Goal: Information Seeking & Learning: Learn about a topic

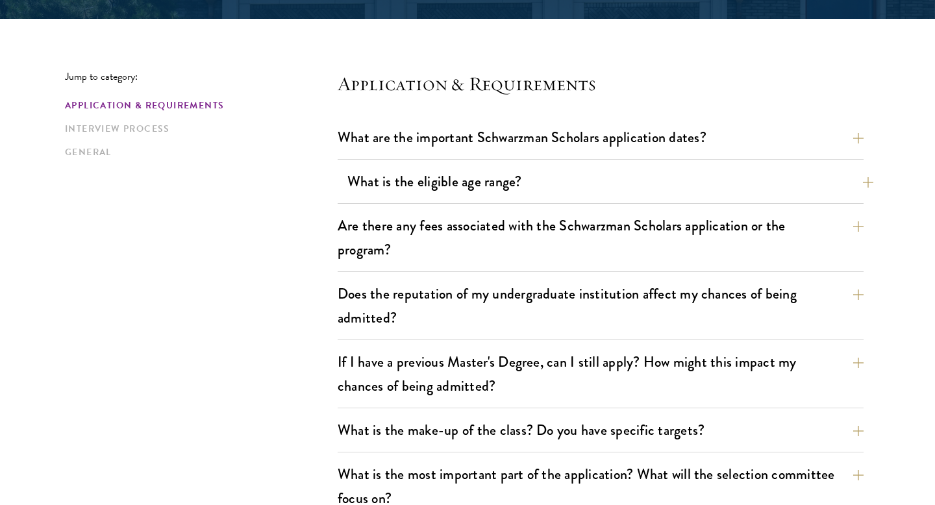
scroll to position [319, 0]
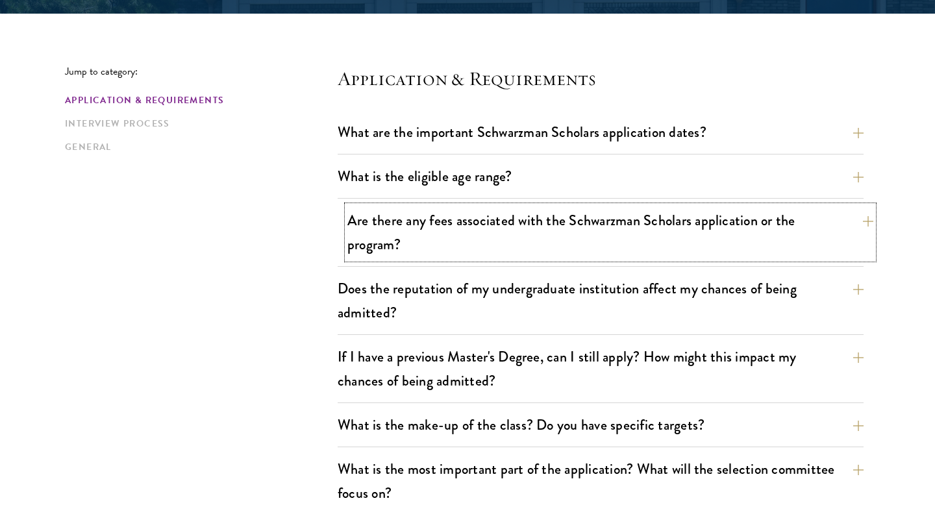
click at [787, 227] on button "Are there any fees associated with the Schwarzman Scholars application or the p…" at bounding box center [610, 232] width 526 height 53
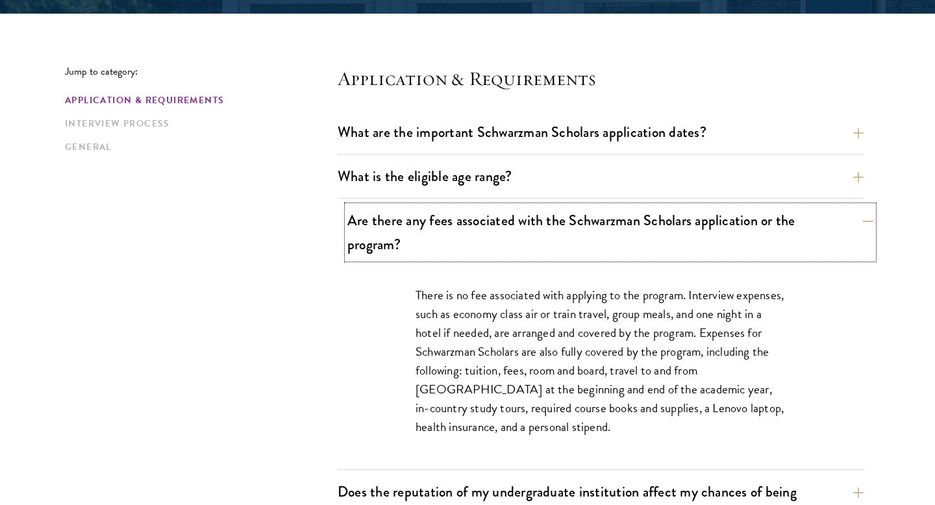
click at [787, 227] on button "Are there any fees associated with the Schwarzman Scholars application or the p…" at bounding box center [610, 232] width 526 height 53
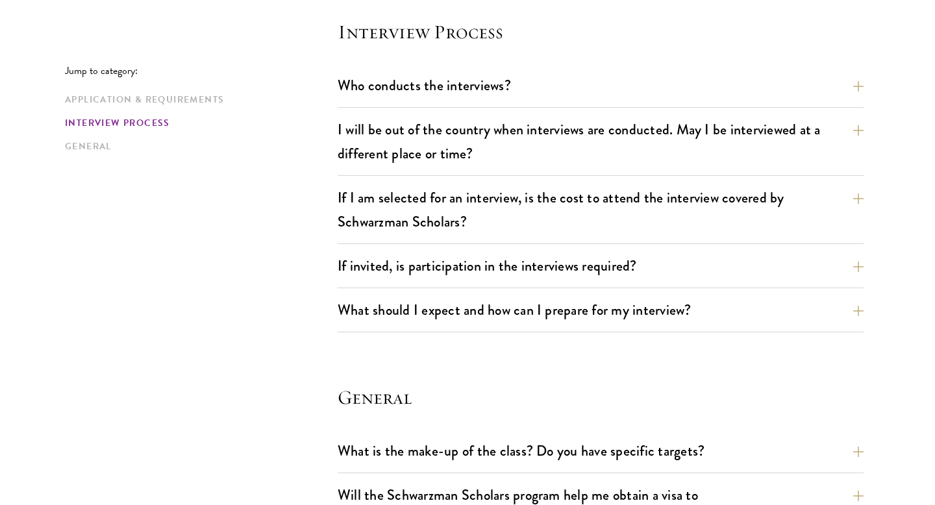
scroll to position [1532, 0]
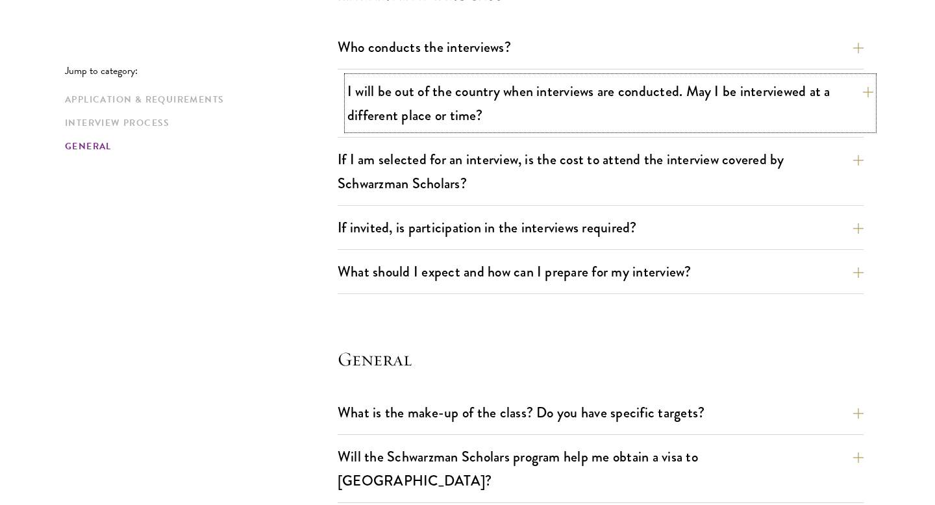
click at [776, 95] on button "I will be out of the country when interviews are conducted. May I be interviewe…" at bounding box center [610, 103] width 526 height 53
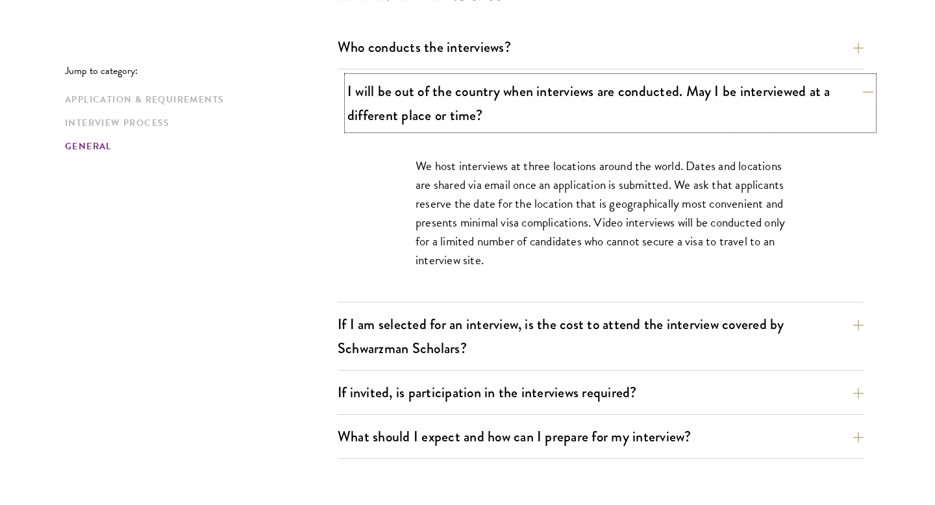
click at [776, 96] on button "I will be out of the country when interviews are conducted. May I be interviewe…" at bounding box center [610, 103] width 526 height 53
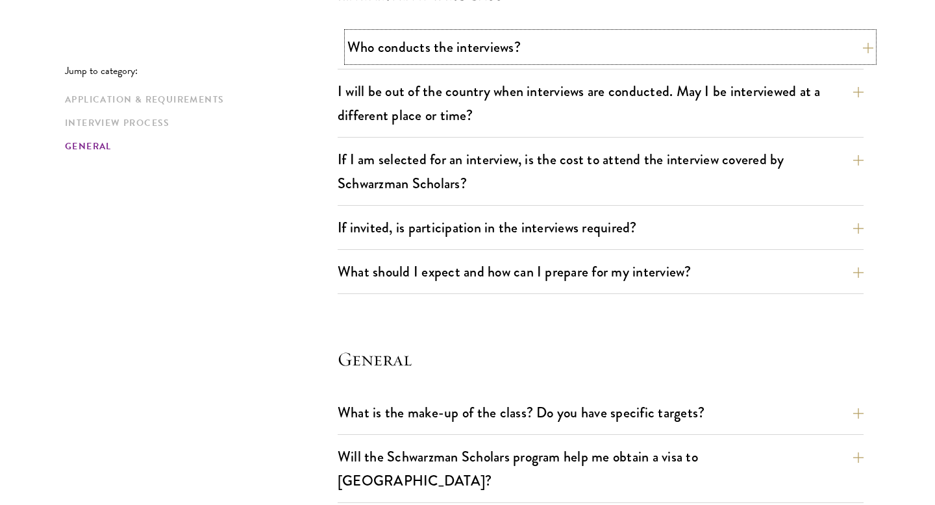
click at [764, 51] on button "Who conducts the interviews?" at bounding box center [610, 46] width 526 height 29
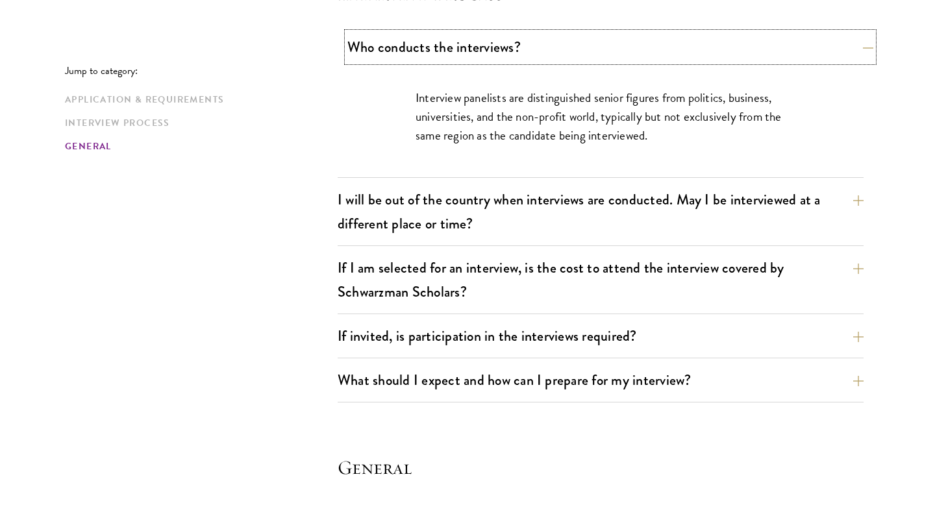
click at [764, 52] on button "Who conducts the interviews?" at bounding box center [610, 46] width 526 height 29
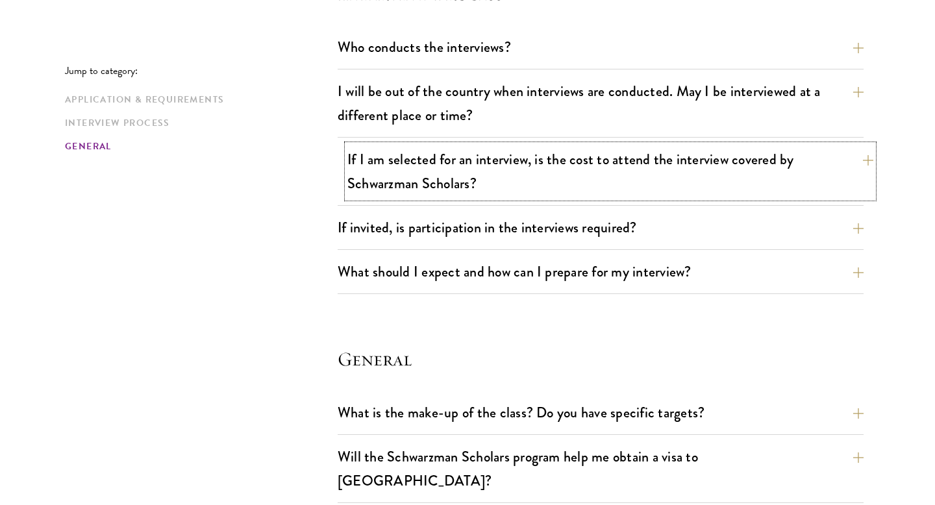
click at [707, 177] on button "If I am selected for an interview, is the cost to attend the interview covered …" at bounding box center [610, 171] width 526 height 53
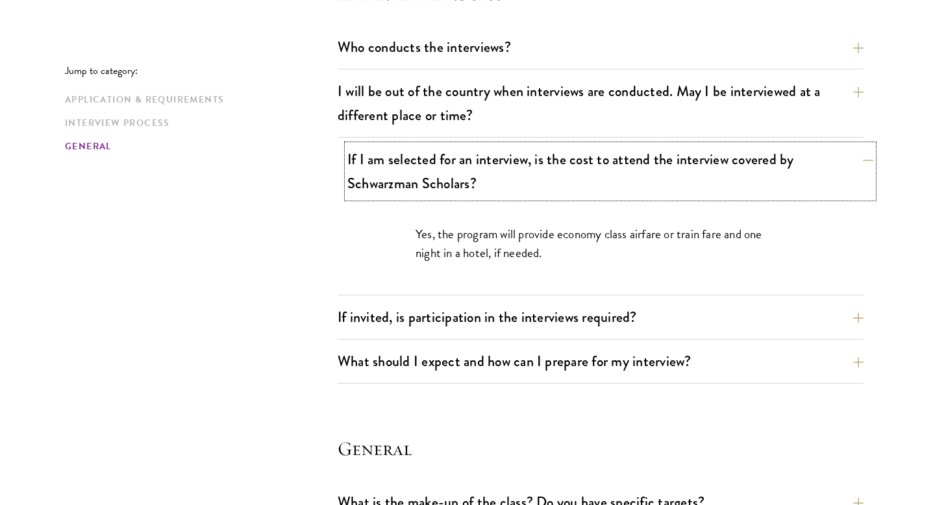
click at [707, 177] on button "If I am selected for an interview, is the cost to attend the interview covered …" at bounding box center [610, 171] width 526 height 53
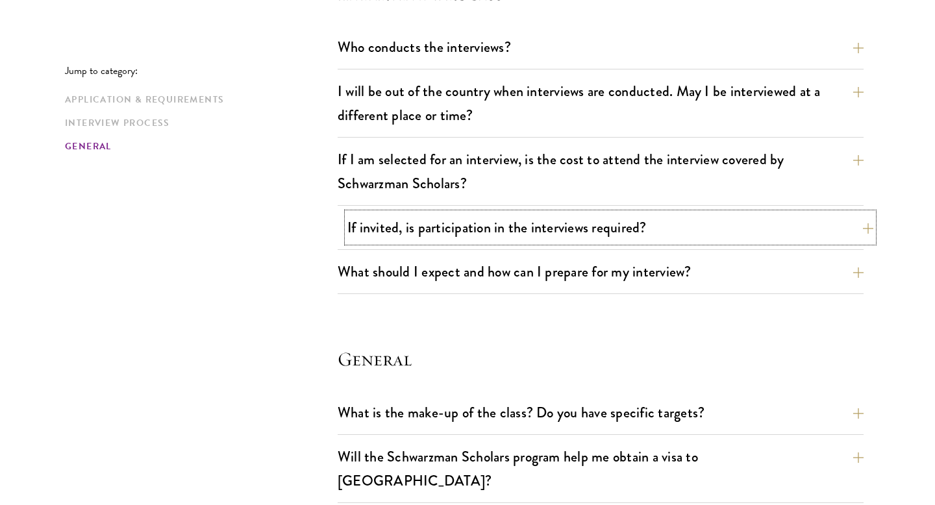
click at [676, 234] on button "If invited, is participation in the interviews required?" at bounding box center [610, 227] width 526 height 29
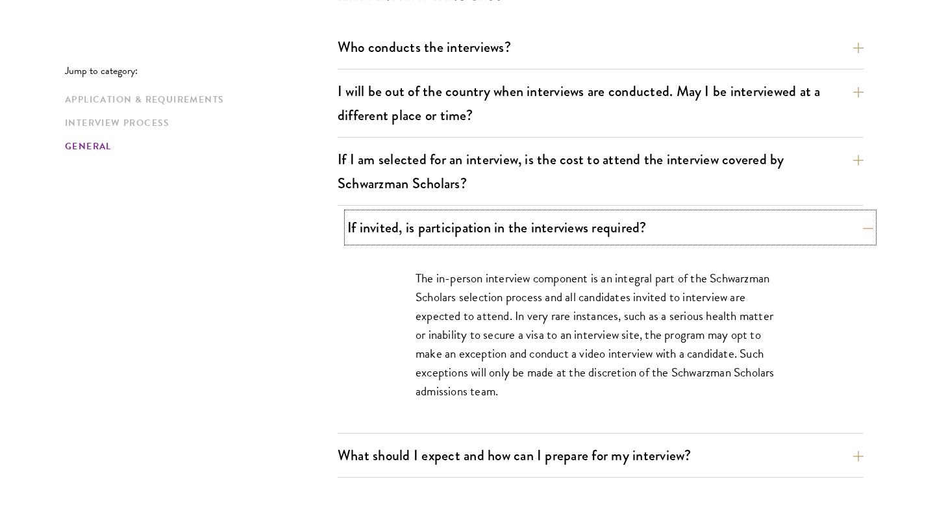
click at [676, 234] on button "If invited, is participation in the interviews required?" at bounding box center [610, 227] width 526 height 29
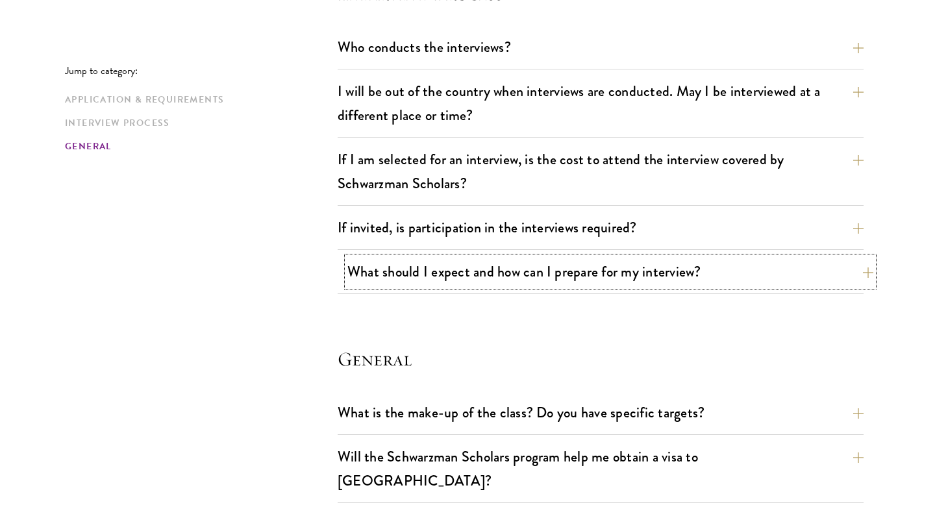
click at [644, 279] on button "What should I expect and how can I prepare for my interview?" at bounding box center [610, 271] width 526 height 29
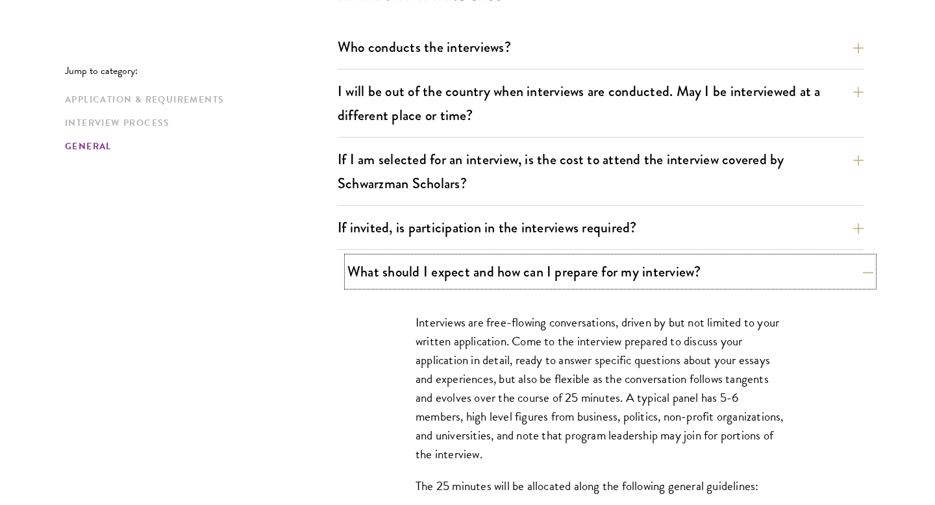
click at [644, 279] on button "What should I expect and how can I prepare for my interview?" at bounding box center [610, 271] width 526 height 29
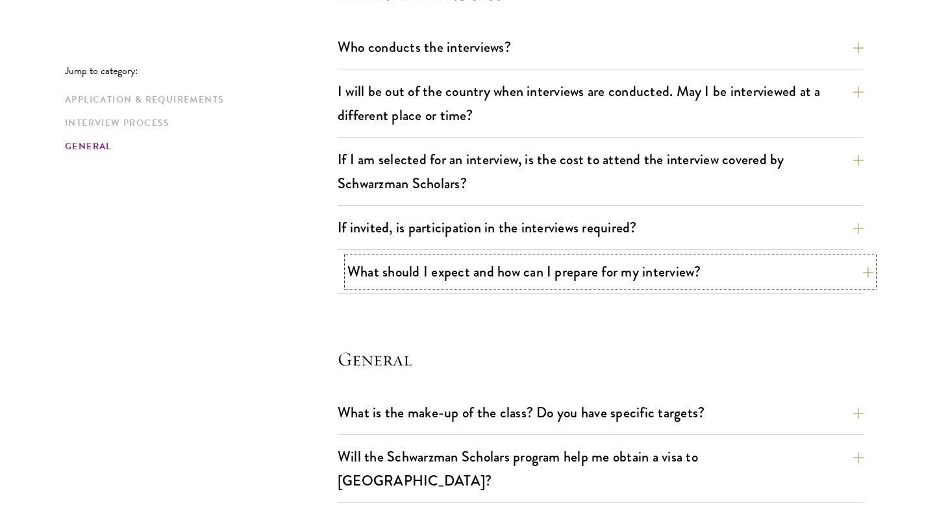
click at [644, 279] on button "What should I expect and how can I prepare for my interview?" at bounding box center [610, 271] width 526 height 29
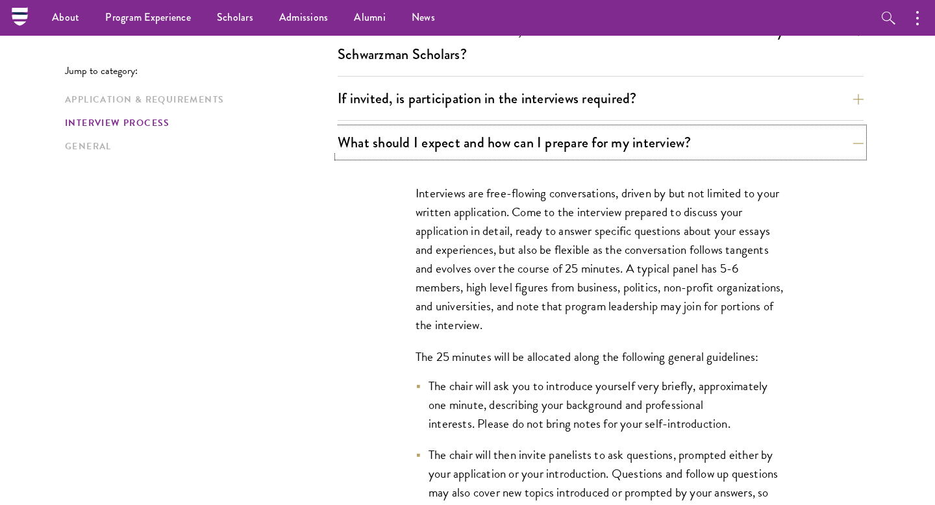
scroll to position [1658, 0]
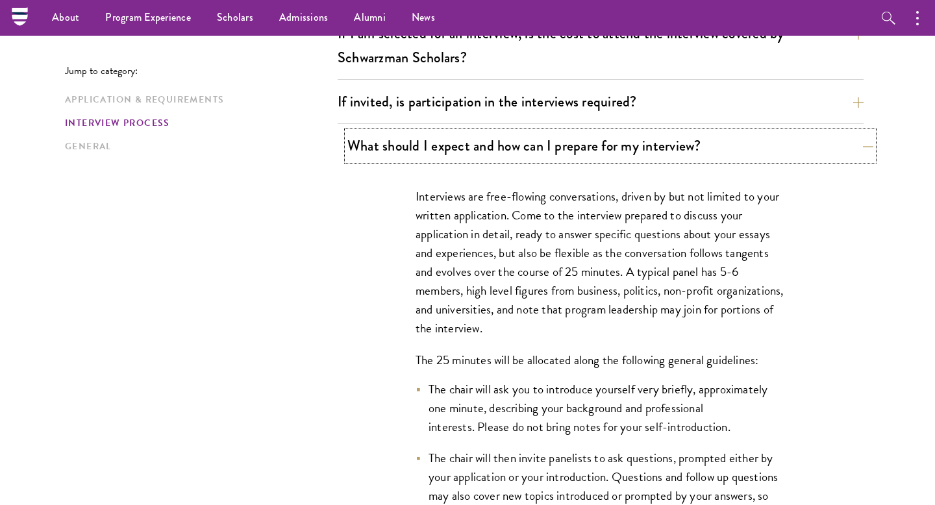
click at [848, 153] on button "What should I expect and how can I prepare for my interview?" at bounding box center [610, 145] width 526 height 29
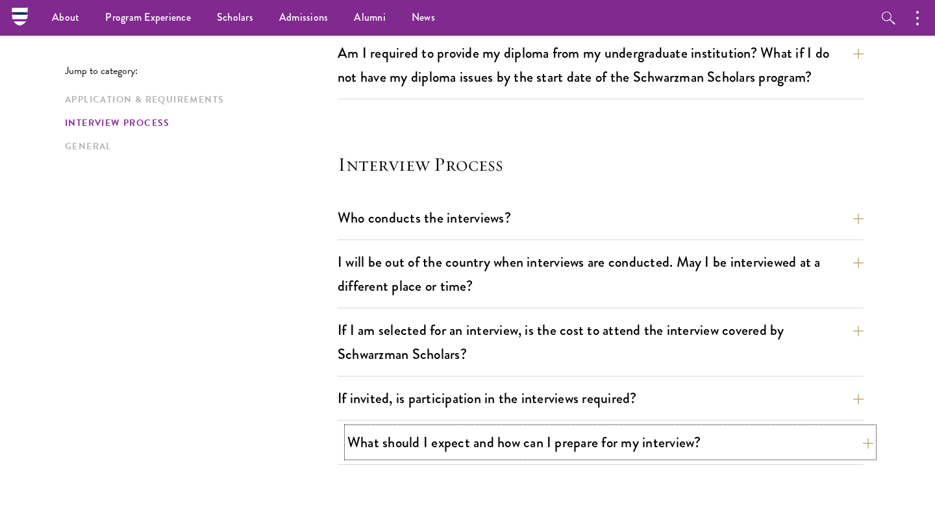
scroll to position [1358, 0]
